Goal: Task Accomplishment & Management: Manage account settings

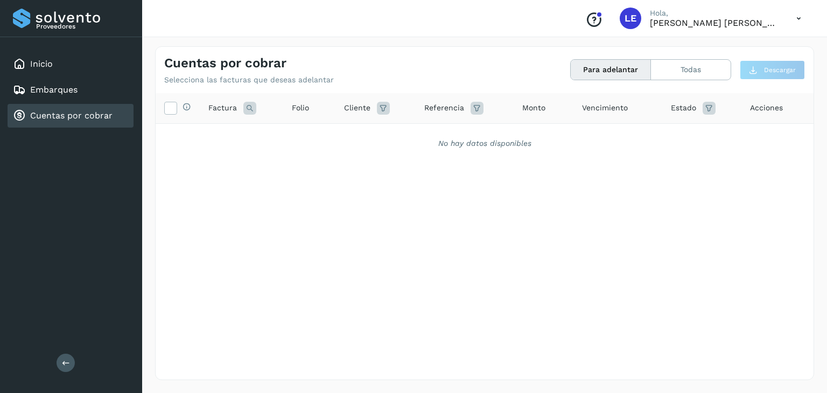
click at [598, 71] on button "Para adelantar" at bounding box center [611, 70] width 80 height 20
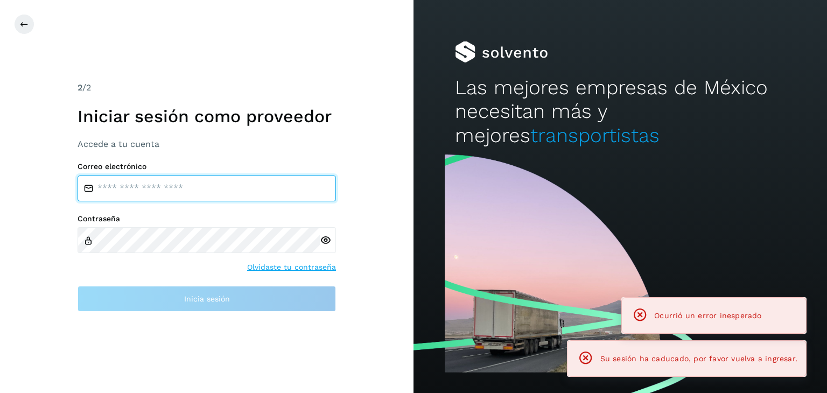
click at [187, 193] on input "email" at bounding box center [207, 189] width 258 height 26
type input "**********"
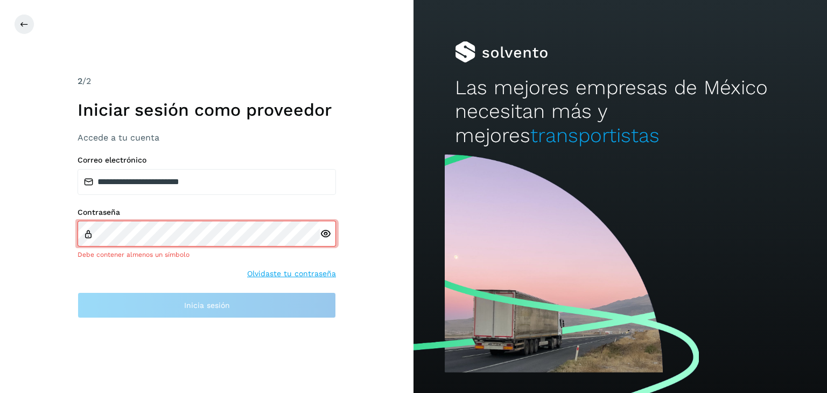
click at [328, 242] on div at bounding box center [328, 234] width 16 height 26
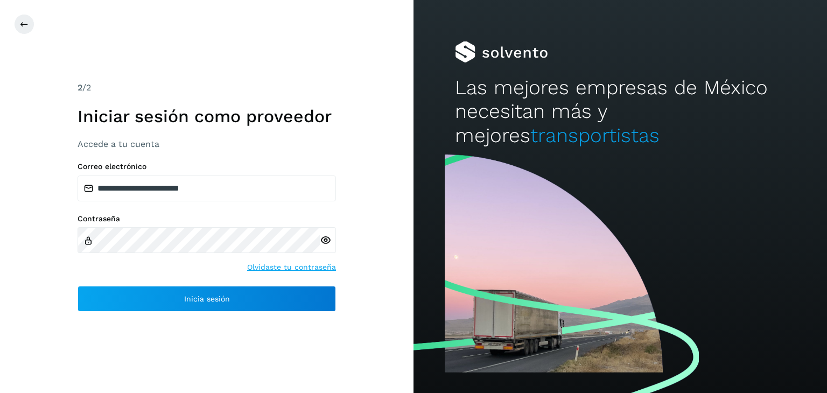
click at [325, 241] on icon at bounding box center [325, 240] width 11 height 11
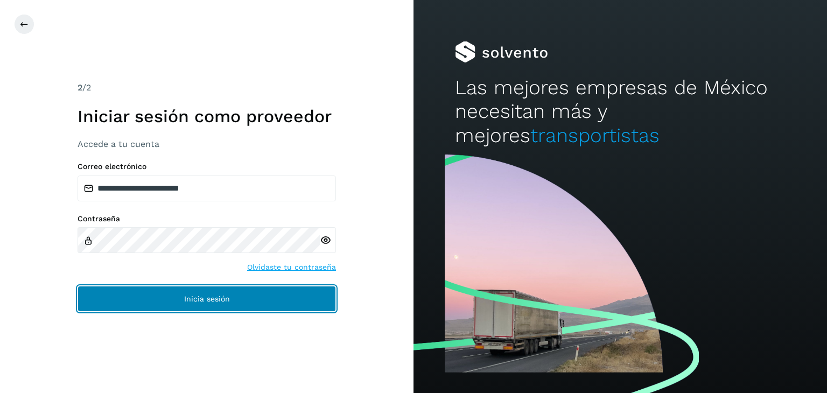
click at [254, 296] on button "Inicia sesión" at bounding box center [207, 299] width 258 height 26
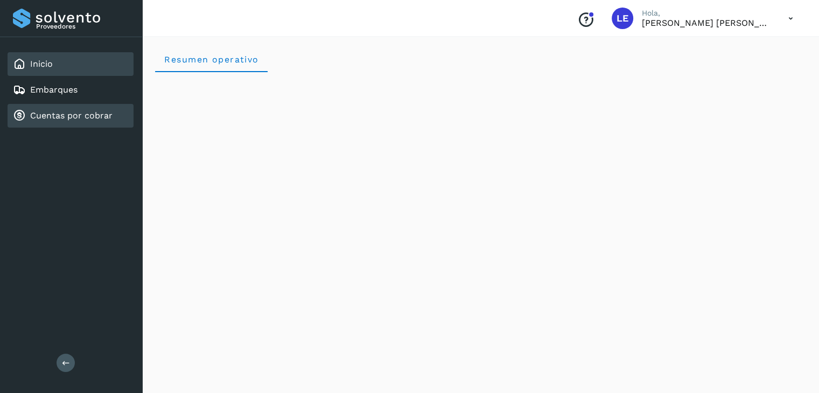
click at [53, 114] on link "Cuentas por cobrar" at bounding box center [71, 115] width 82 height 10
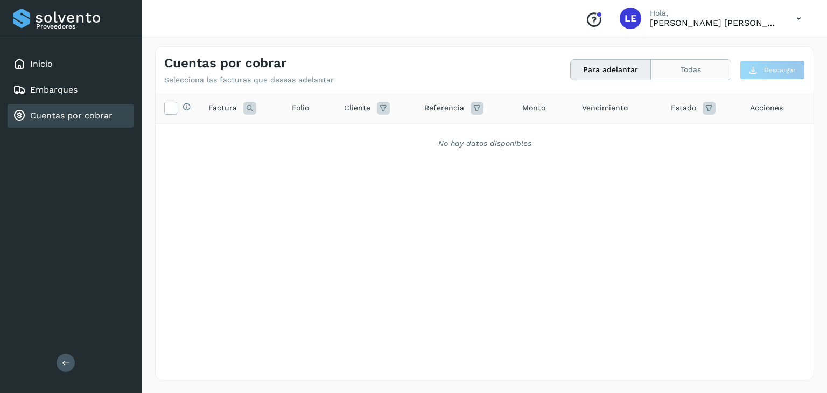
click at [695, 68] on button "Todas" at bounding box center [691, 70] width 80 height 20
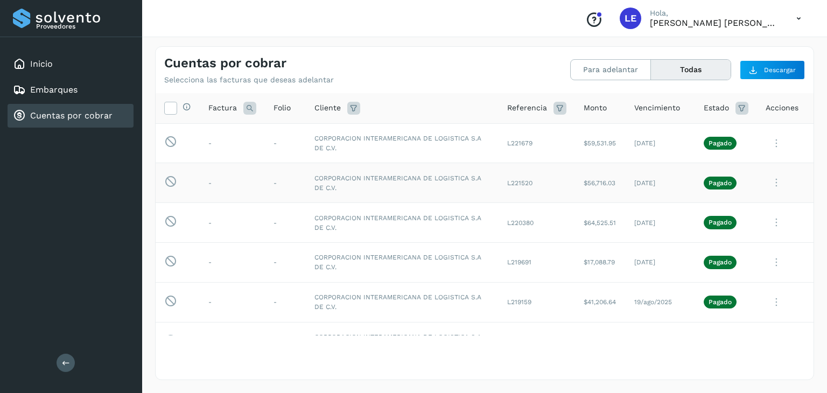
click at [442, 185] on td "CORPORACION INTERAMERICANA DE LOGISTICA S.A DE C.V." at bounding box center [402, 183] width 193 height 40
